Goal: Download file/media

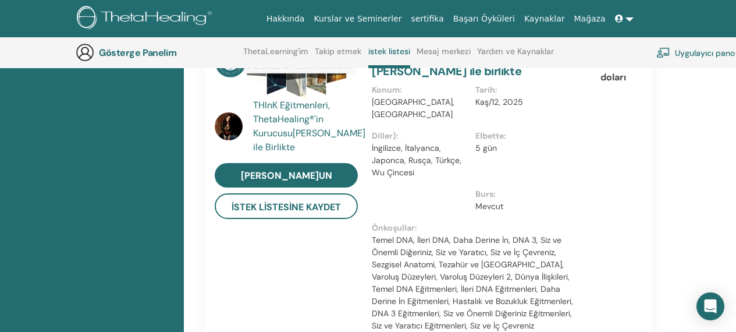
scroll to position [205, 0]
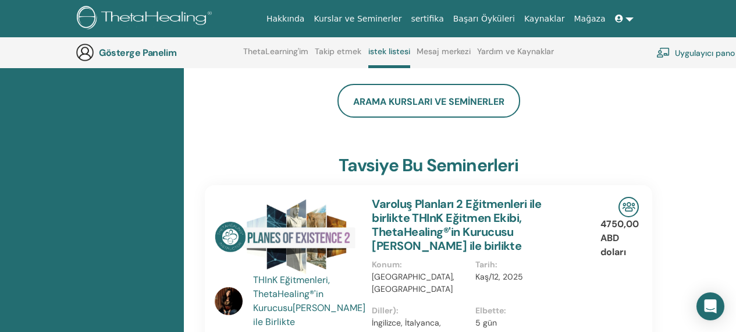
click at [632, 21] on link at bounding box center [625, 19] width 28 height 22
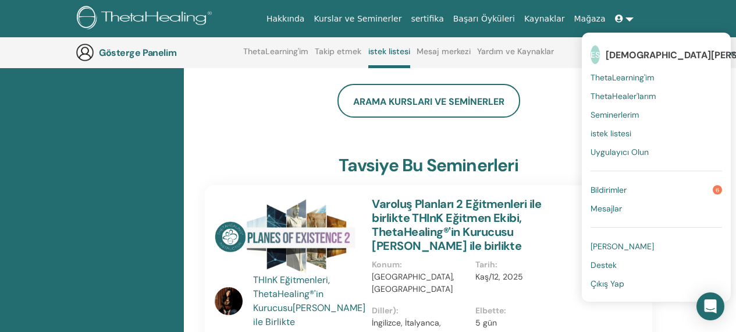
click at [633, 95] on font "ThetaHealer'larım" at bounding box center [623, 96] width 65 height 10
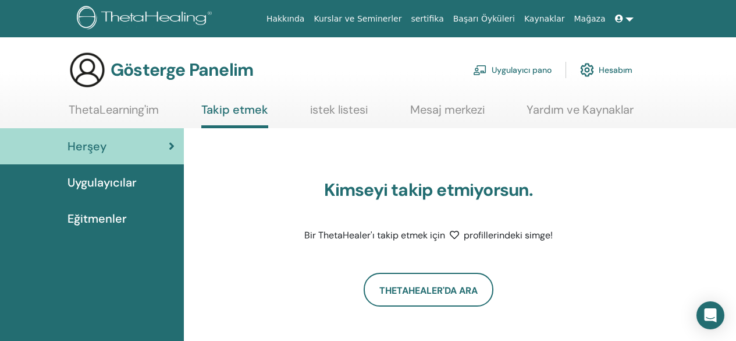
click at [629, 20] on link at bounding box center [625, 19] width 28 height 22
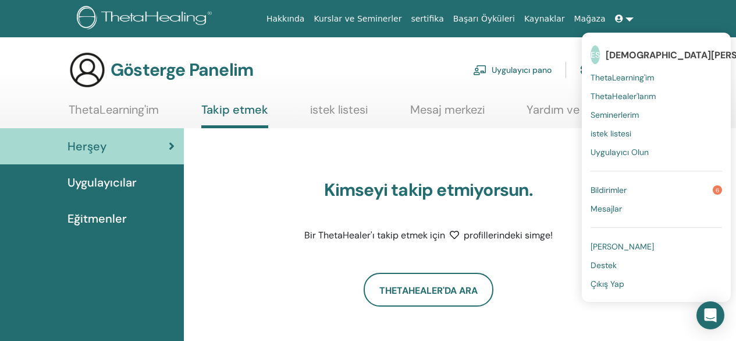
click at [631, 54] on font "[DEMOGRAPHIC_DATA][PERSON_NAME]" at bounding box center [697, 55] width 183 height 12
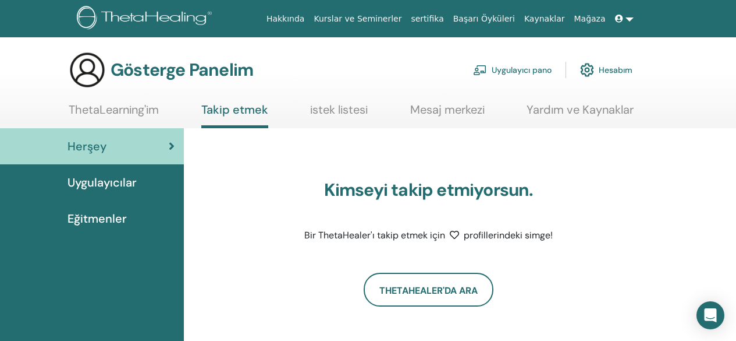
click at [614, 68] on font "Hesabım" at bounding box center [616, 70] width 34 height 10
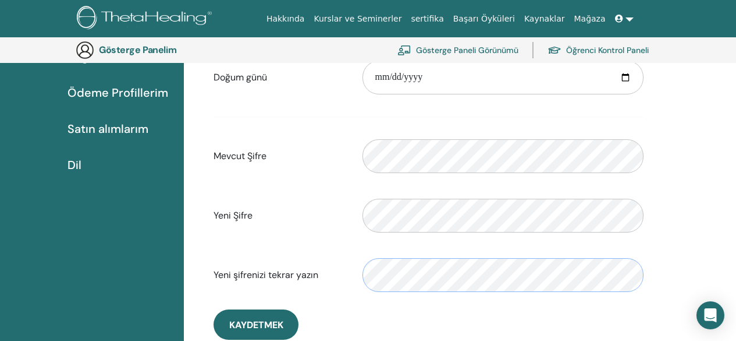
scroll to position [317, 0]
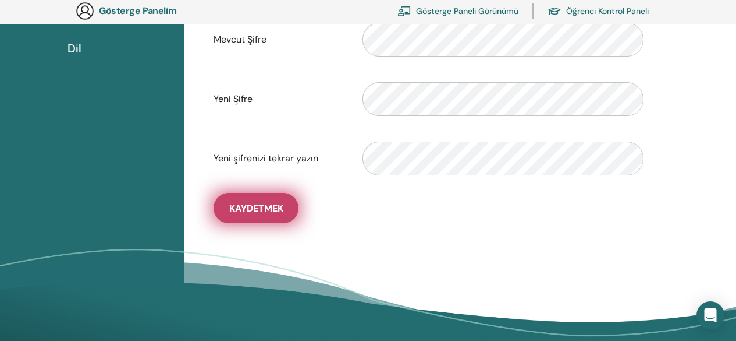
click at [259, 206] on font "Kaydetmek" at bounding box center [256, 208] width 54 height 12
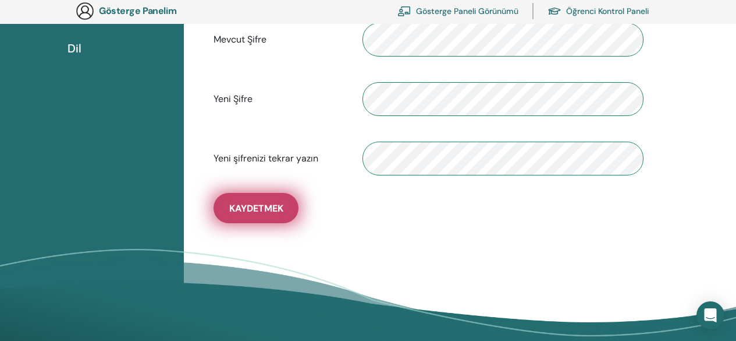
click at [259, 206] on font "Kaydetmek" at bounding box center [256, 208] width 54 height 12
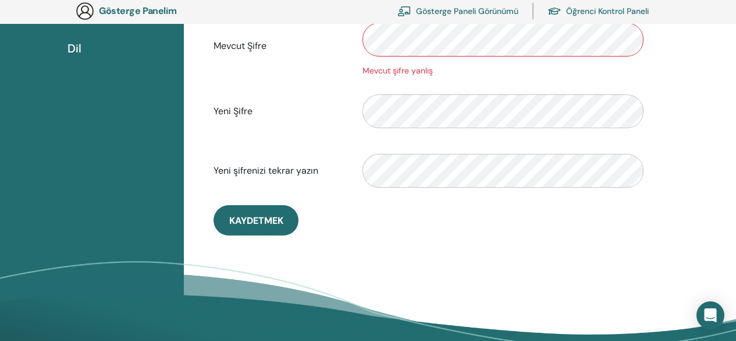
scroll to position [142, 0]
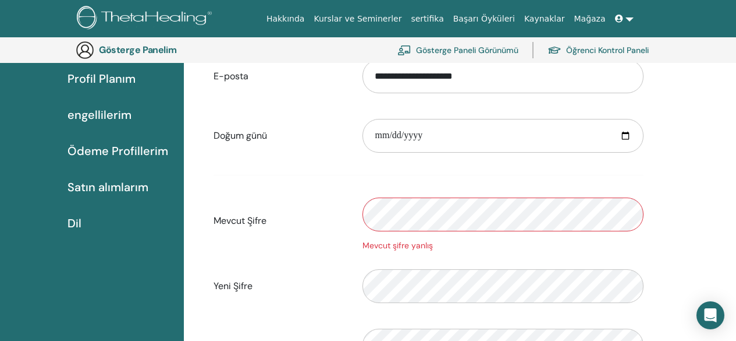
click at [241, 222] on div "Mevcut Şifre Mevcut şifre yanlış" at bounding box center [429, 220] width 448 height 62
click at [444, 17] on font "sertifika" at bounding box center [427, 18] width 33 height 9
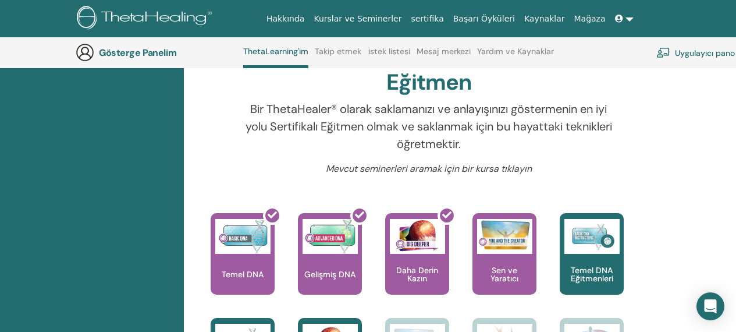
scroll to position [497, 0]
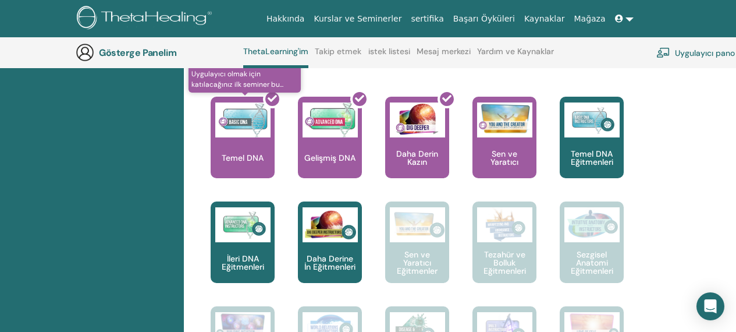
click at [249, 140] on div at bounding box center [250, 142] width 64 height 105
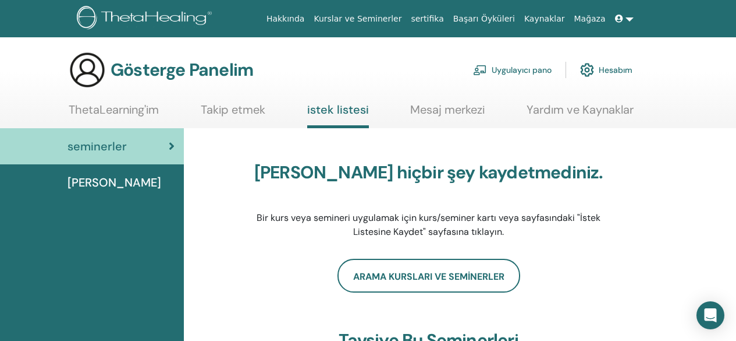
click at [113, 110] on font "ThetaLearning'im" at bounding box center [114, 109] width 90 height 15
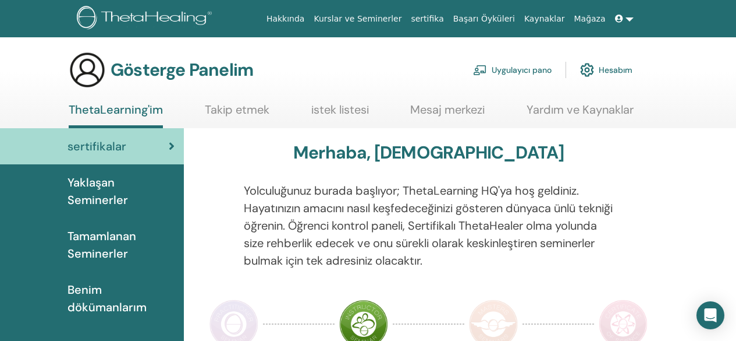
scroll to position [58, 0]
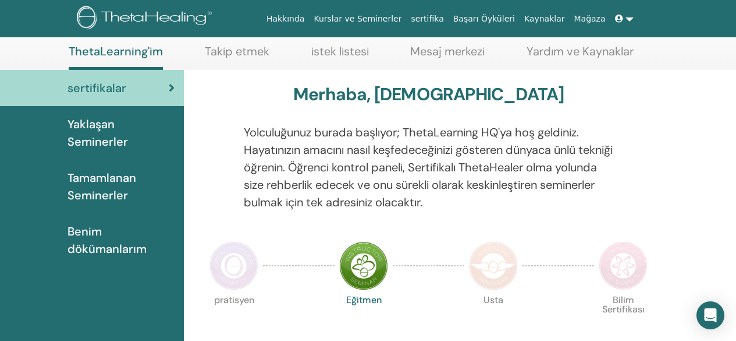
click at [122, 179] on font "Tamamlanan Seminerler" at bounding box center [102, 186] width 69 height 33
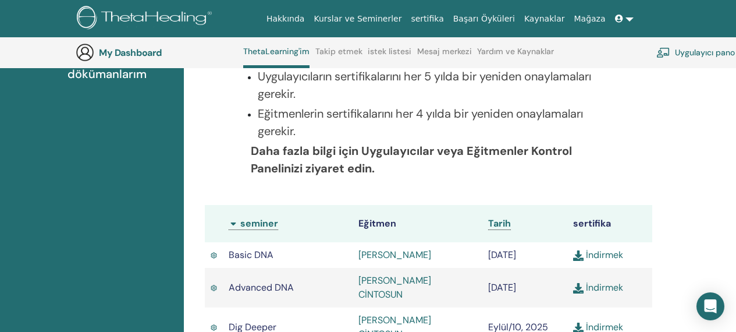
scroll to position [322, 0]
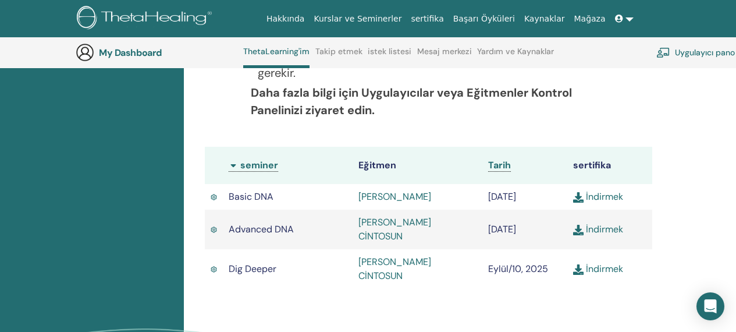
click at [615, 198] on link "İndirmek" at bounding box center [598, 196] width 50 height 12
click at [597, 227] on link "İndirmek" at bounding box center [598, 229] width 50 height 12
click at [618, 265] on link "İndirmek" at bounding box center [598, 269] width 50 height 12
